Goal: Information Seeking & Learning: Learn about a topic

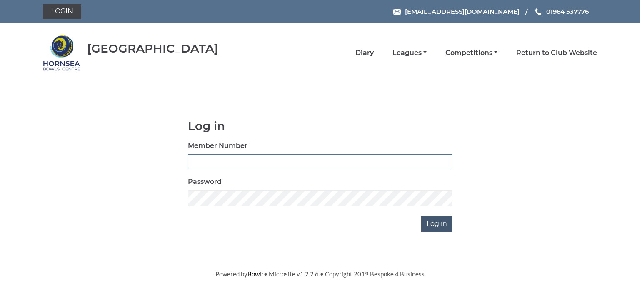
type input "0713"
click at [438, 223] on input "Log in" at bounding box center [436, 224] width 31 height 16
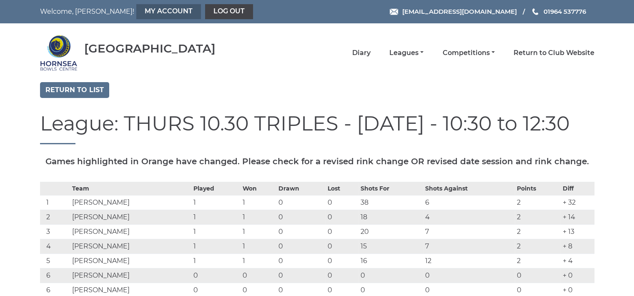
click at [136, 10] on link "My Account" at bounding box center [168, 11] width 65 height 15
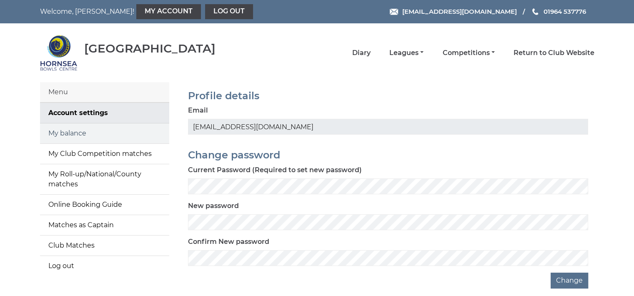
click at [80, 135] on link "My balance" at bounding box center [104, 133] width 129 height 20
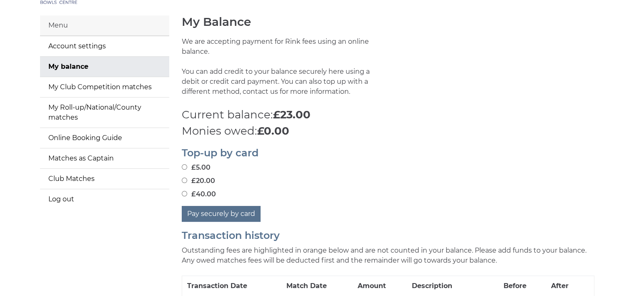
scroll to position [39, 0]
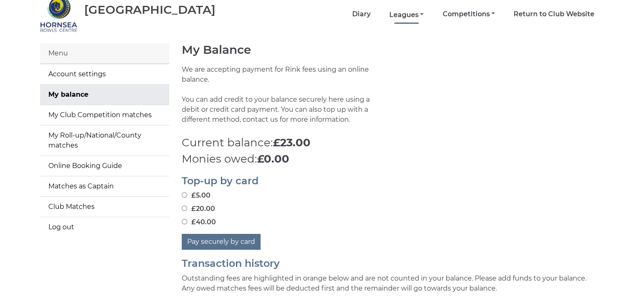
click at [403, 12] on link "Leagues" at bounding box center [406, 14] width 34 height 9
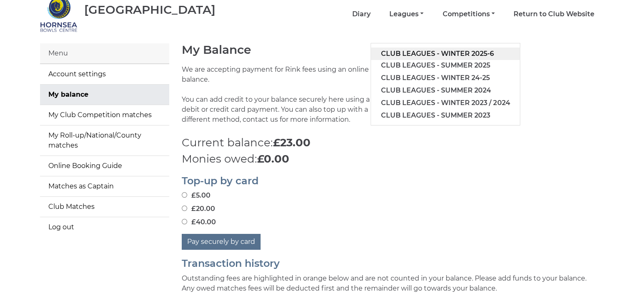
click at [410, 53] on link "Club leagues - Winter 2025-6" at bounding box center [445, 54] width 149 height 13
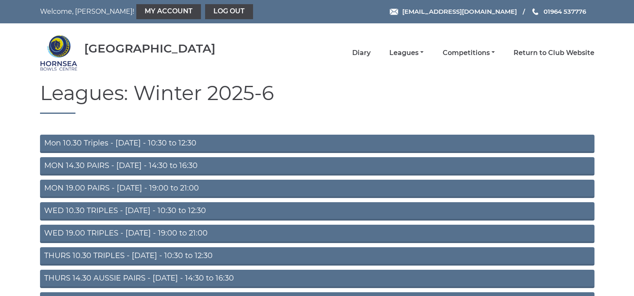
click at [141, 141] on link "Mon 10.30 Triples - [DATE] - 10:30 to 12:30" at bounding box center [317, 144] width 554 height 18
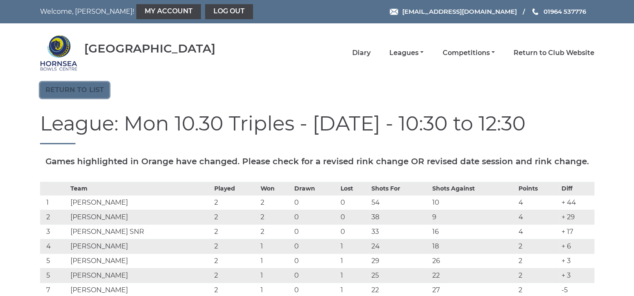
click at [95, 88] on link "Return to list" at bounding box center [74, 90] width 69 height 16
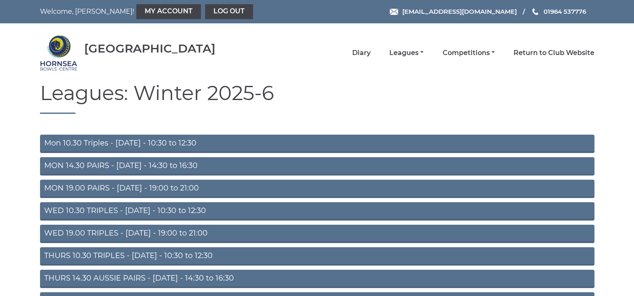
click at [154, 210] on link "WED 10.30 TRIPLES - Wednesday - 10:30 to 12:30" at bounding box center [317, 211] width 554 height 18
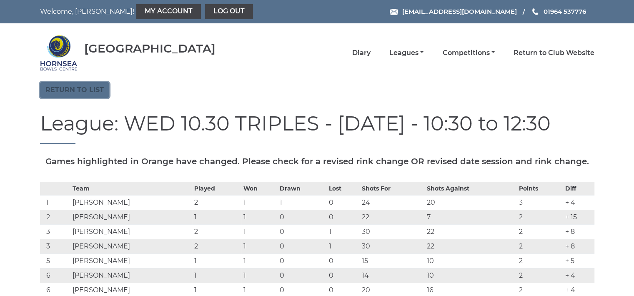
click at [87, 88] on link "Return to list" at bounding box center [74, 90] width 69 height 16
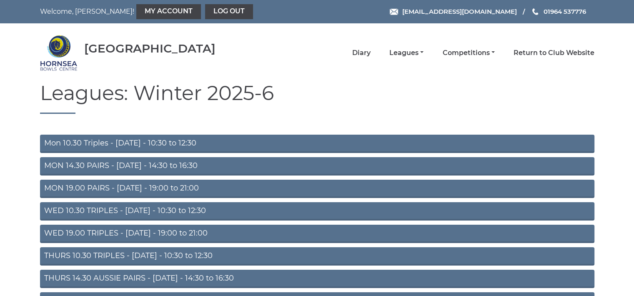
click at [153, 255] on link "THURS 10.30 TRIPLES - [DATE] - 10:30 to 12:30" at bounding box center [317, 256] width 554 height 18
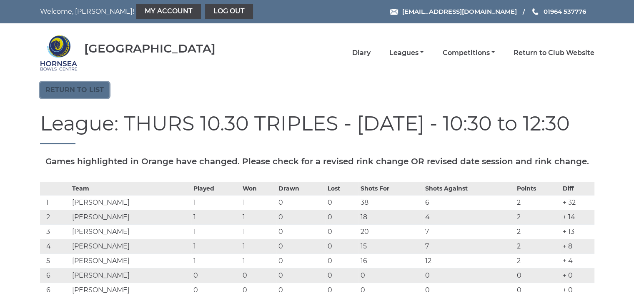
click at [84, 87] on link "Return to list" at bounding box center [74, 90] width 69 height 16
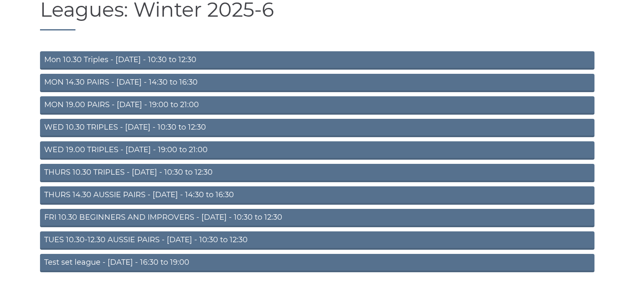
scroll to position [89, 0]
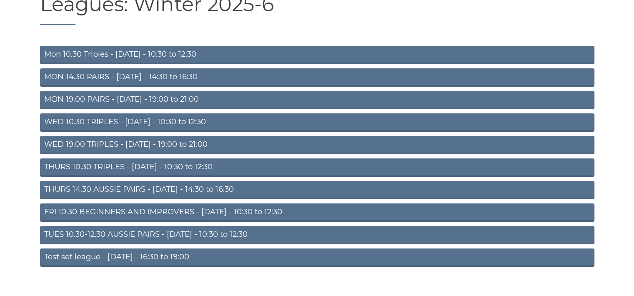
click at [159, 235] on link "TUES 10.30-12.30 AUSSIE PAIRS - Tuesday - 10:30 to 12:30" at bounding box center [317, 235] width 554 height 18
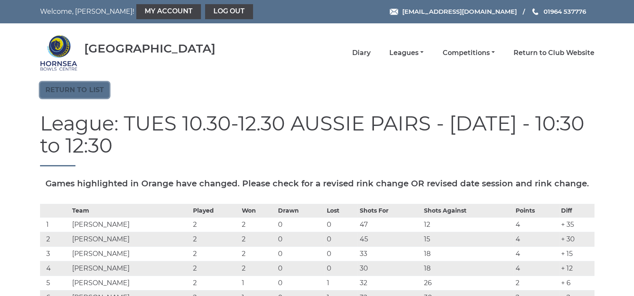
click at [90, 85] on link "Return to list" at bounding box center [74, 90] width 69 height 16
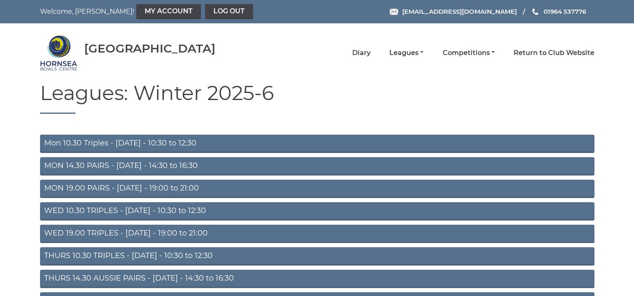
click at [146, 256] on link "THURS 10.30 TRIPLES - [DATE] - 10:30 to 12:30" at bounding box center [317, 256] width 554 height 18
